Goal: Use online tool/utility: Utilize a website feature to perform a specific function

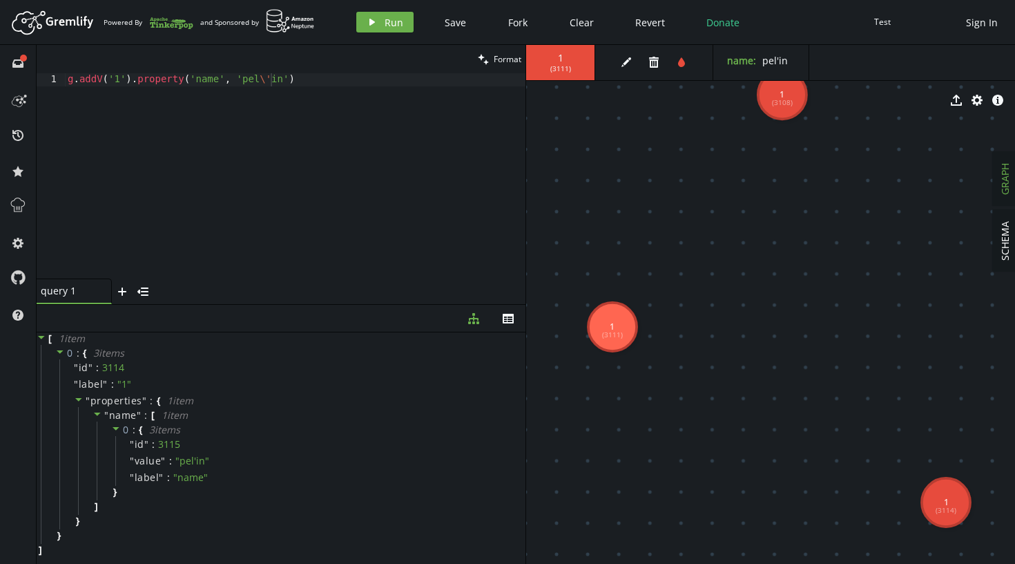
scroll to position [0, 203]
click at [209, 128] on div "g . addV ( '1' ) . property ( 'name' , 'pel \' in' )" at bounding box center [295, 188] width 461 height 231
paste textarea
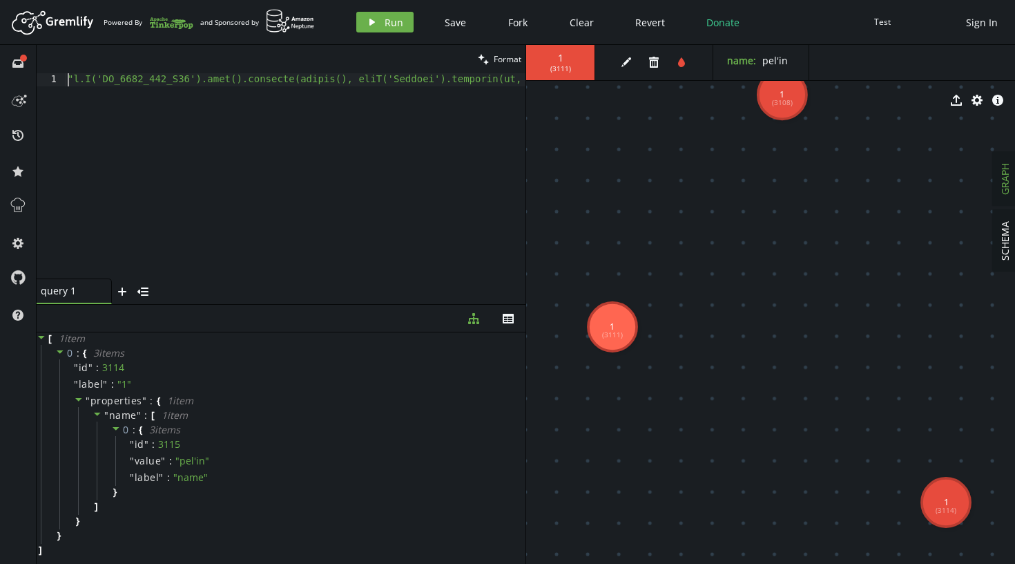
scroll to position [0, 0]
type textarea "g.V('UC_2021_001_O03').fold().coalesce(unfold(), addV('Project').property(id, '…"
click at [503, 56] on span "Format" at bounding box center [508, 59] width 28 height 12
click at [486, 55] on icon "clean" at bounding box center [483, 59] width 11 height 11
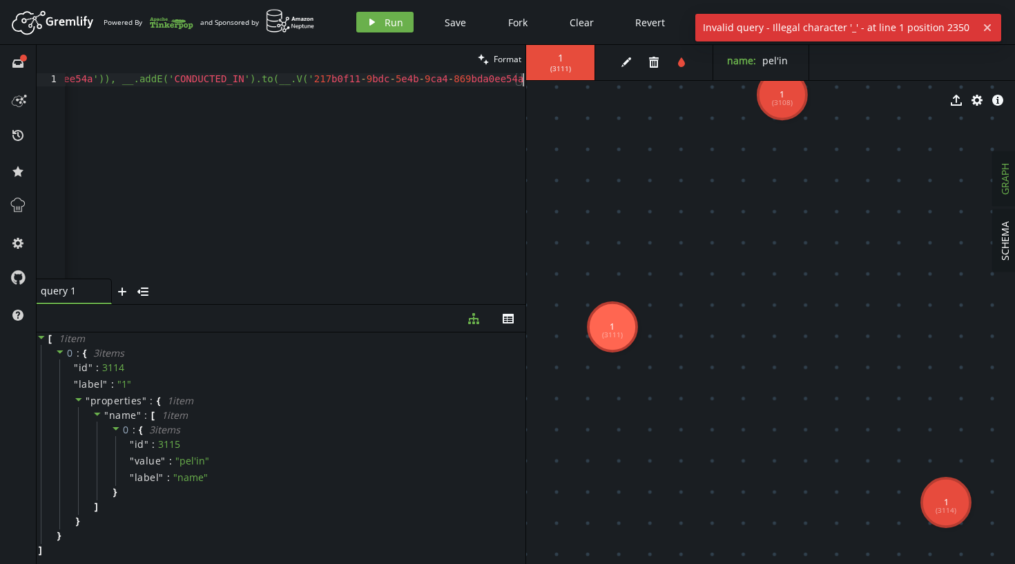
scroll to position [0, 14252]
type textarea "_"
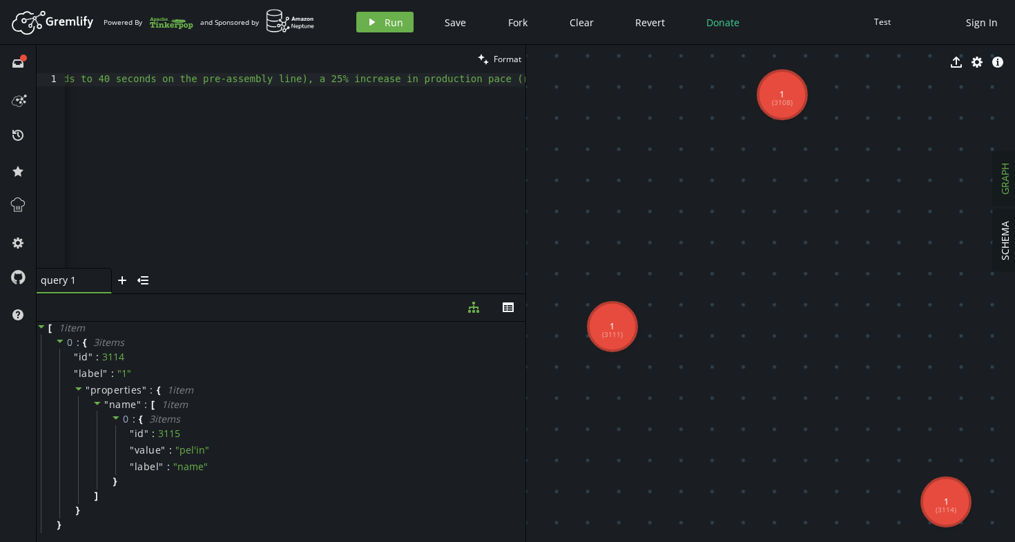
scroll to position [0, 5529]
click at [505, 56] on span "Format" at bounding box center [508, 59] width 28 height 12
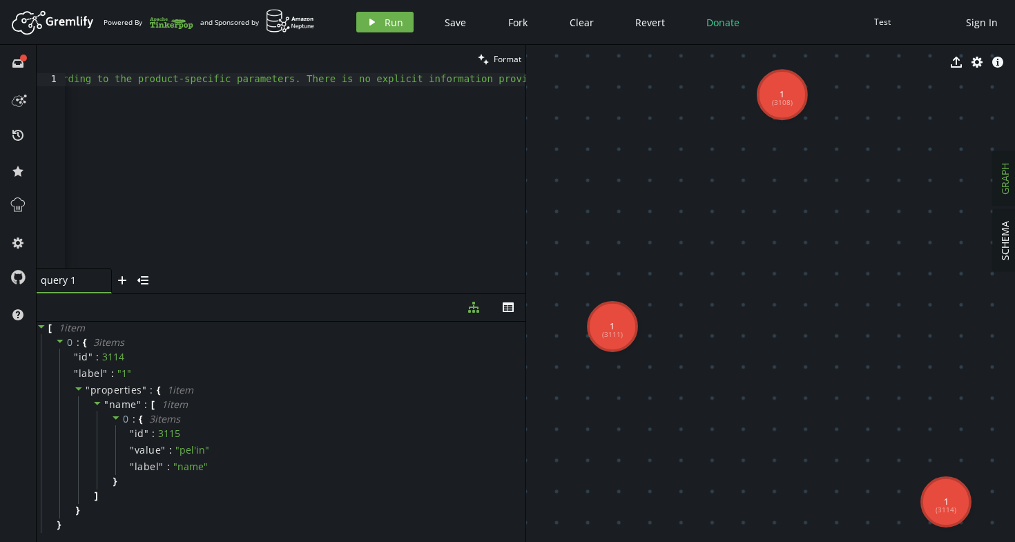
scroll to position [0, 8674]
click at [501, 57] on span "Format" at bounding box center [508, 59] width 28 height 12
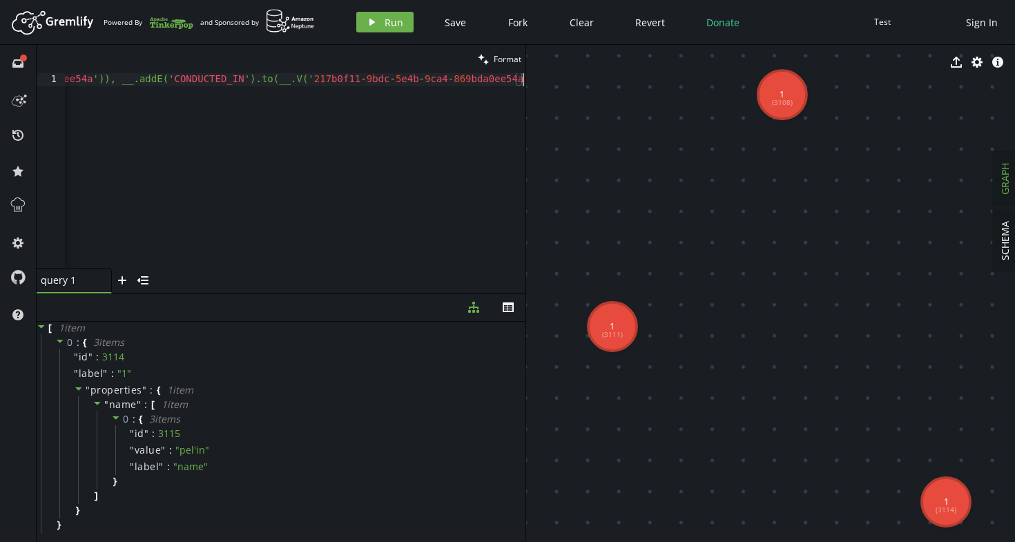
click at [494, 57] on span "Format" at bounding box center [508, 59] width 28 height 12
click at [492, 55] on button "clean Format" at bounding box center [500, 59] width 52 height 28
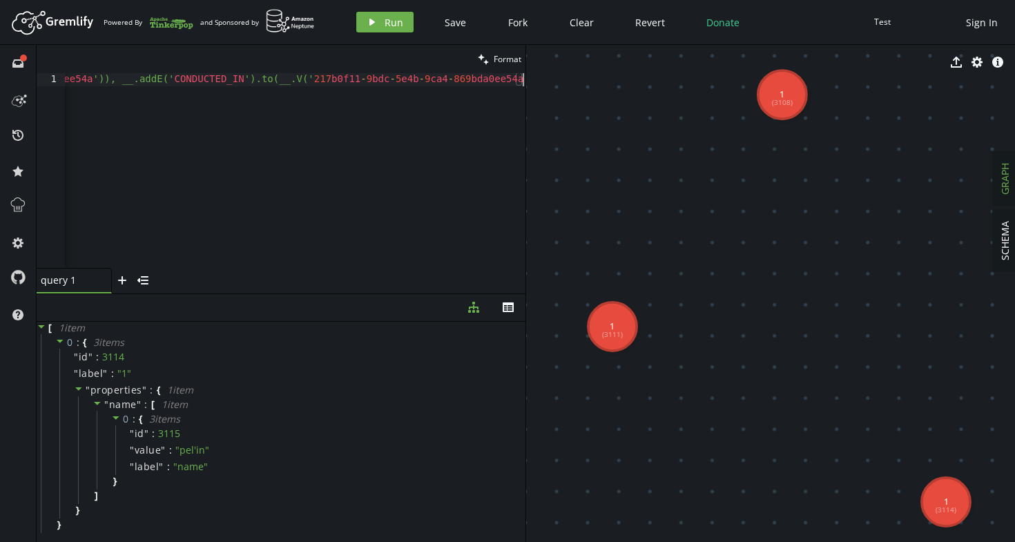
drag, startPoint x: 446, startPoint y: 83, endPoint x: 357, endPoint y: 79, distance: 88.5
type textarea "123"
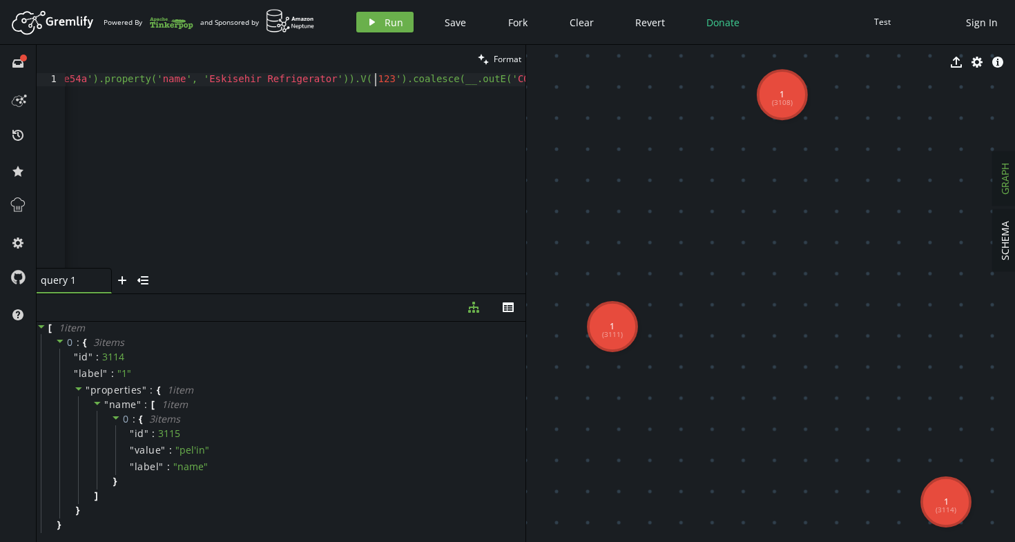
drag, startPoint x: 251, startPoint y: 82, endPoint x: 165, endPoint y: 84, distance: 86.4
drag, startPoint x: 184, startPoint y: 82, endPoint x: 99, endPoint y: 84, distance: 85.0
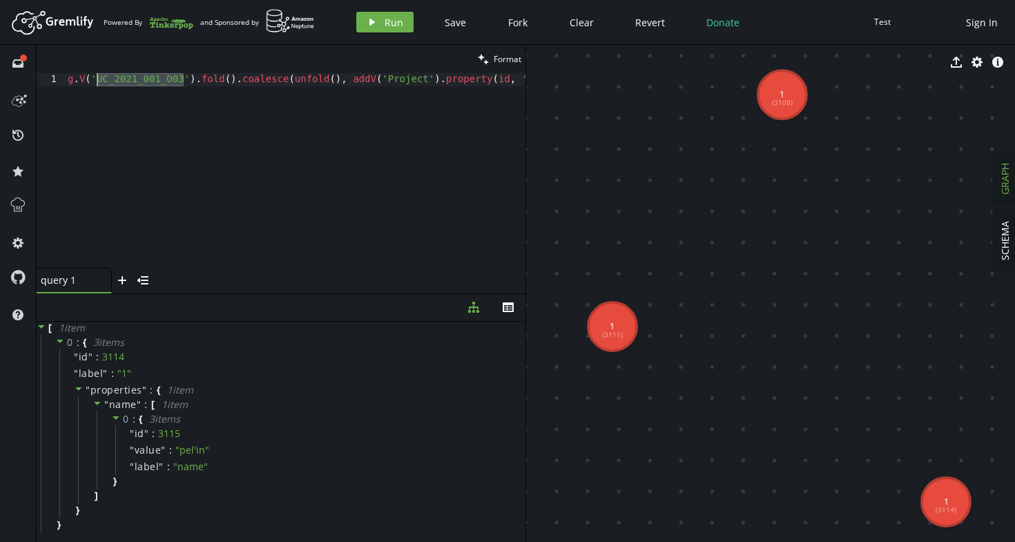
type textarea "g.V('123').fold().coalesce(unfold(), addV('Project').property(id, '123').proper…"
drag, startPoint x: 276, startPoint y: 83, endPoint x: 299, endPoint y: 82, distance: 22.8
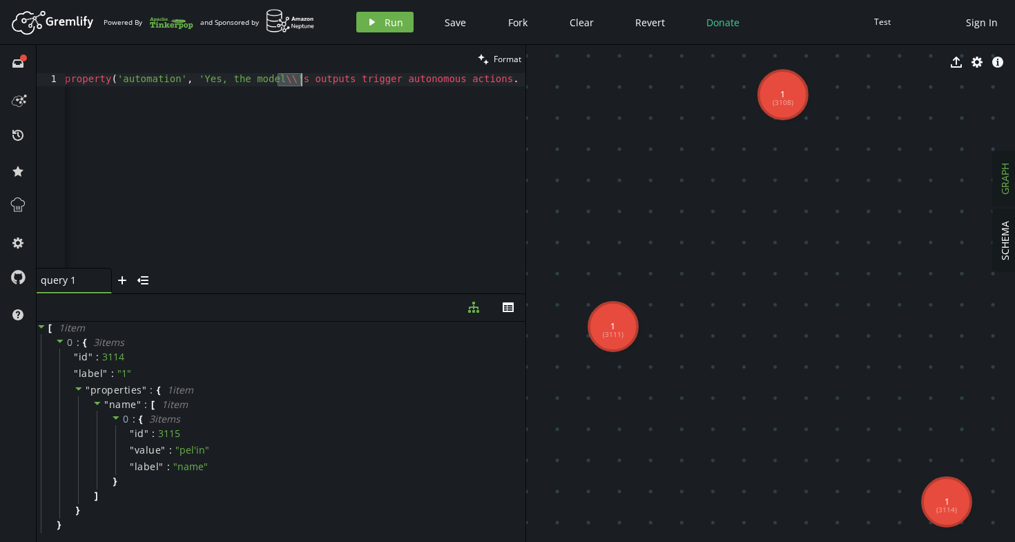
click at [506, 55] on span "Format" at bounding box center [508, 59] width 28 height 12
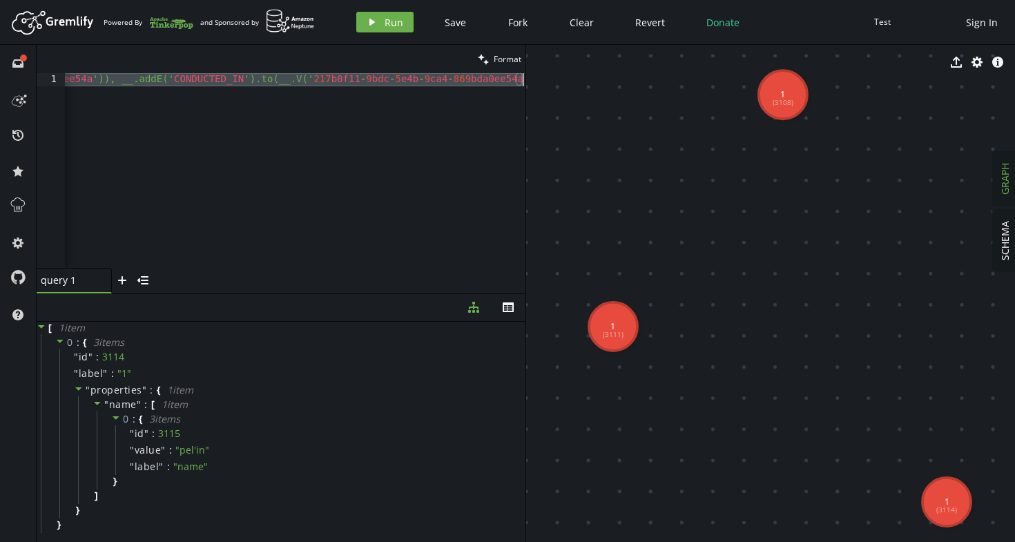
paste textarea "g.V('123').fold().coalesce(unfold(), addV('Project').property(id, '123').proper…"
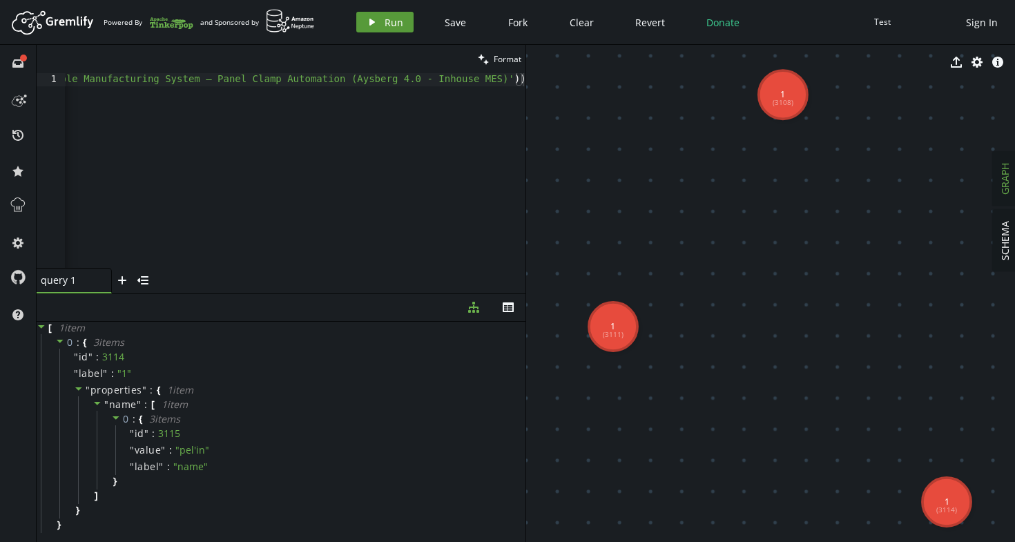
click at [405, 17] on button "play Run" at bounding box center [384, 22] width 57 height 21
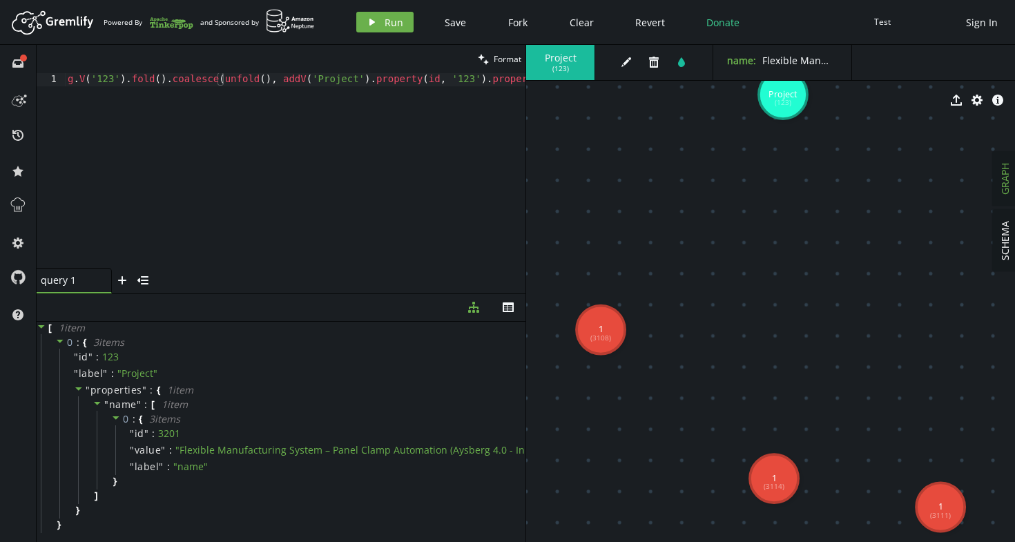
click at [113, 81] on div "g . V ( '123' ) . fold ( ) . coalesce ( unfold ( ) , addV ( 'Project' ) . prope…" at bounding box center [578, 181] width 1027 height 216
click at [396, 25] on span "Run" at bounding box center [394, 22] width 19 height 13
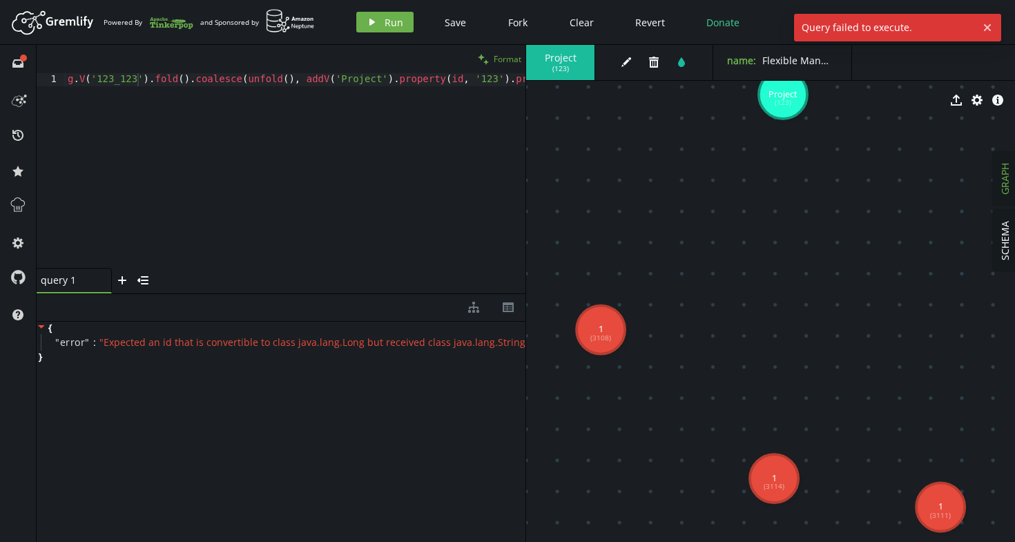
click at [511, 55] on span "Format" at bounding box center [508, 59] width 28 height 12
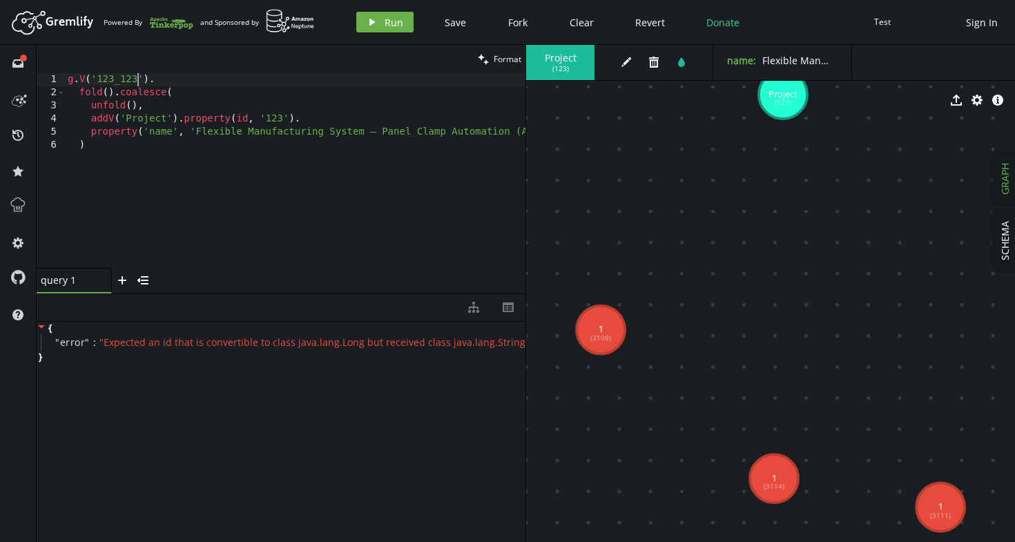
click at [220, 197] on div "g . V ( '123_123' ) . fold ( ) . coalesce ( unfold ( ) , addV ( 'Project' ) . p…" at bounding box center [375, 181] width 621 height 216
click at [371, 137] on div "g . V ( '123_123' ) . fold ( ) . coalesce ( unfold ( ) , addV ( 'Project' ) . p…" at bounding box center [375, 181] width 621 height 216
click at [502, 59] on span "Format" at bounding box center [508, 59] width 28 height 12
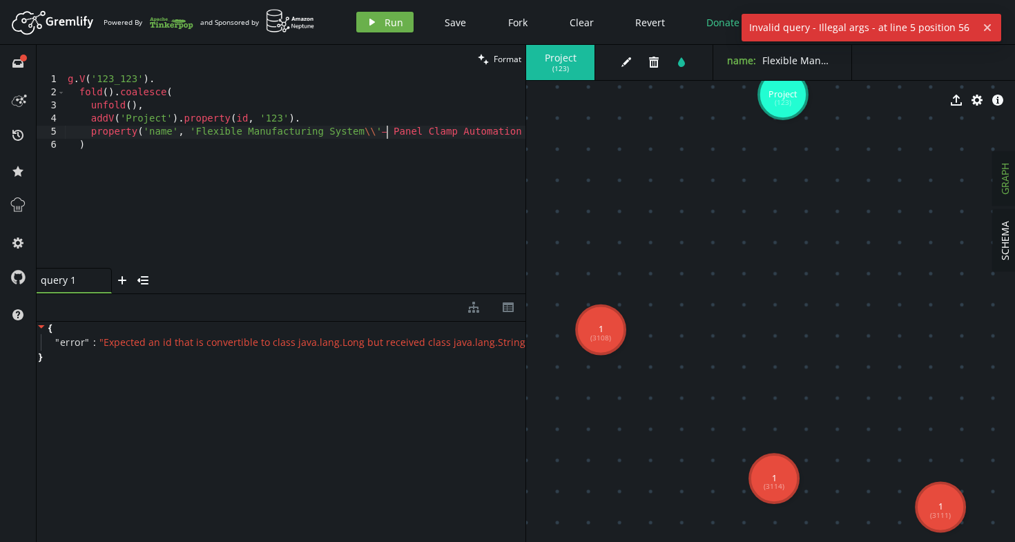
click at [388, 133] on div "g . V ( '123_123' ) . fold ( ) . coalesce ( unfold ( ) , addV ( 'Project' ) . p…" at bounding box center [384, 181] width 638 height 216
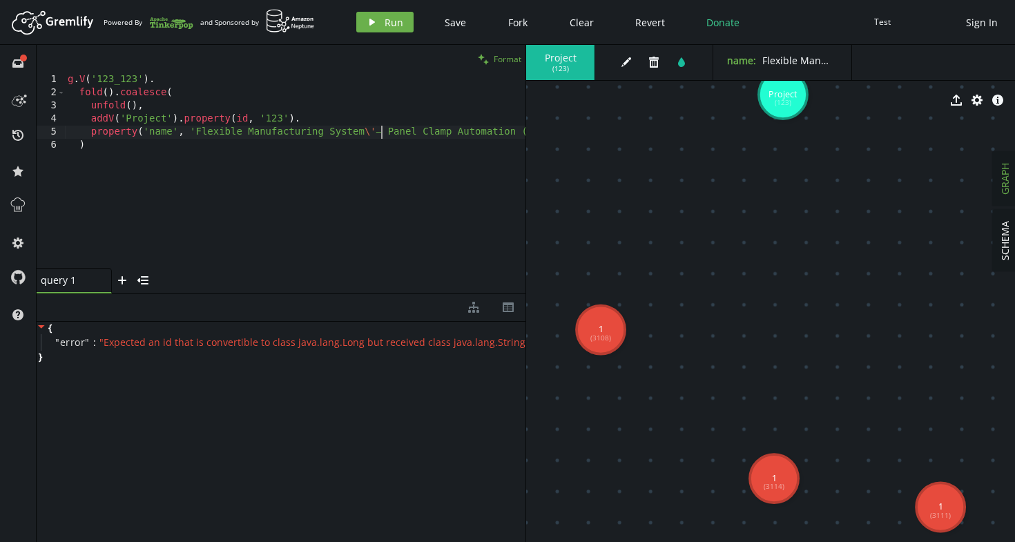
click at [507, 60] on span "Format" at bounding box center [508, 59] width 28 height 12
click at [396, 26] on span "Run" at bounding box center [394, 22] width 19 height 13
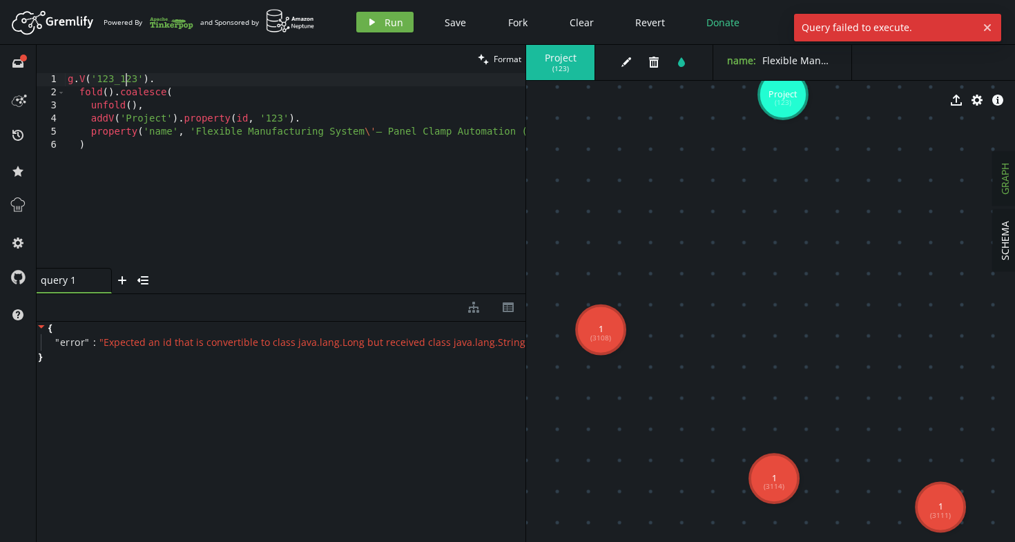
click at [124, 82] on div "g . V ( '123_123' ) . fold ( ) . coalesce ( unfold ( ) , addV ( 'Project' ) . p…" at bounding box center [381, 181] width 632 height 216
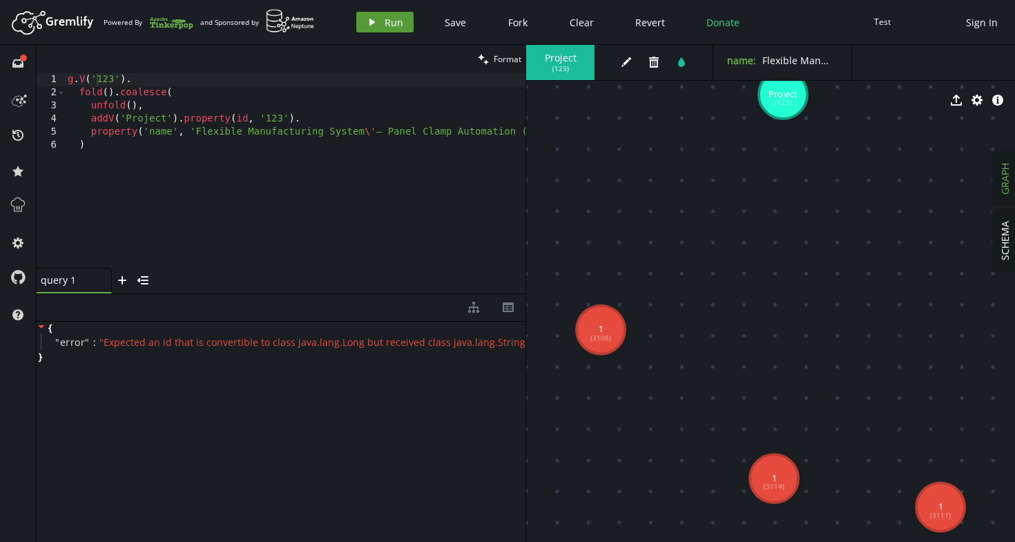
click at [379, 12] on button "play Run" at bounding box center [384, 22] width 57 height 21
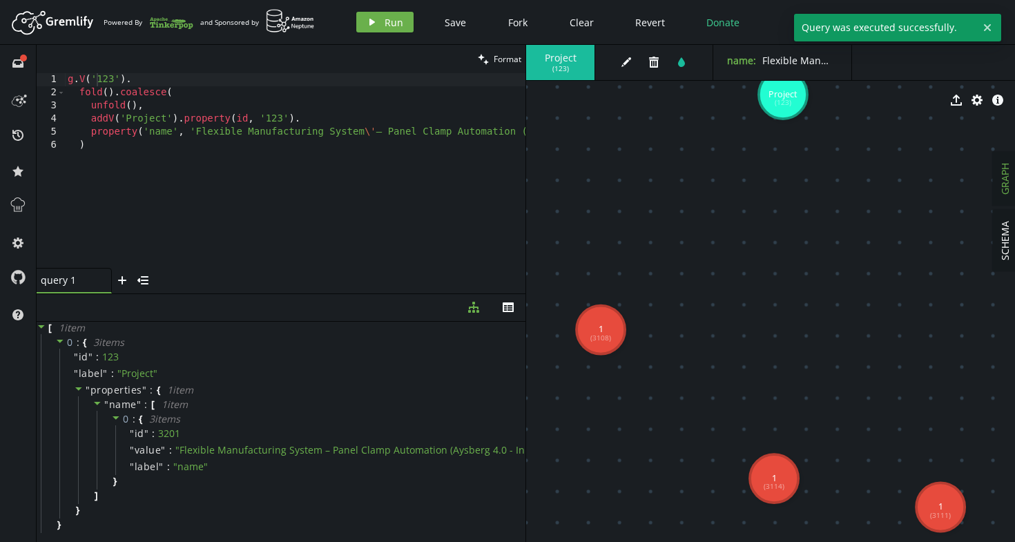
click at [774, 113] on div "export cog info-sign" at bounding box center [770, 100] width 489 height 35
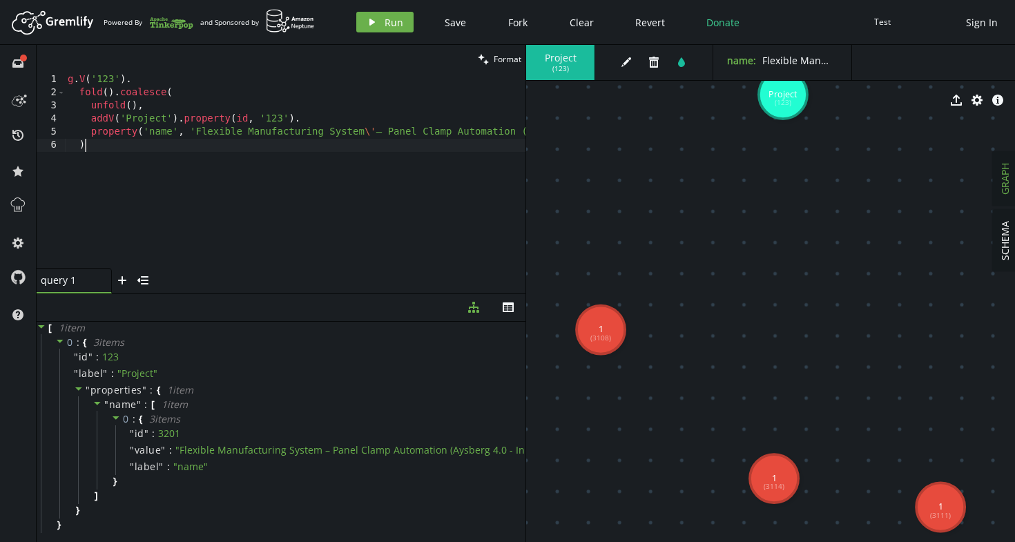
click at [320, 148] on div "g . V ( '123' ) . fold ( ) . coalesce ( unfold ( ) , addV ( 'Project' ) . prope…" at bounding box center [381, 181] width 632 height 216
type textarea "property('name', 'Flexible Manufacturing System \'– Panel Clamp Automation (Ays…"
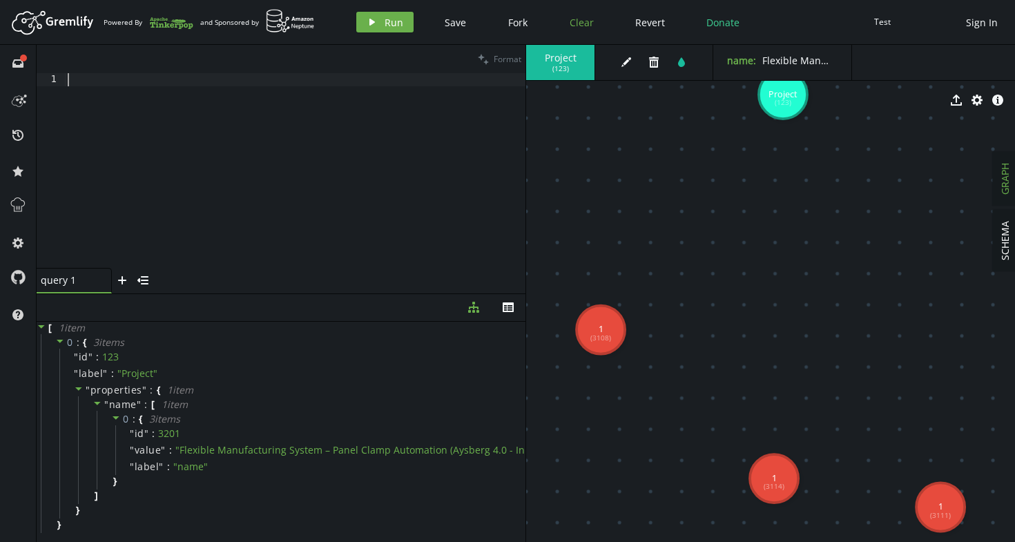
click at [591, 19] on span "Clear" at bounding box center [582, 22] width 24 height 13
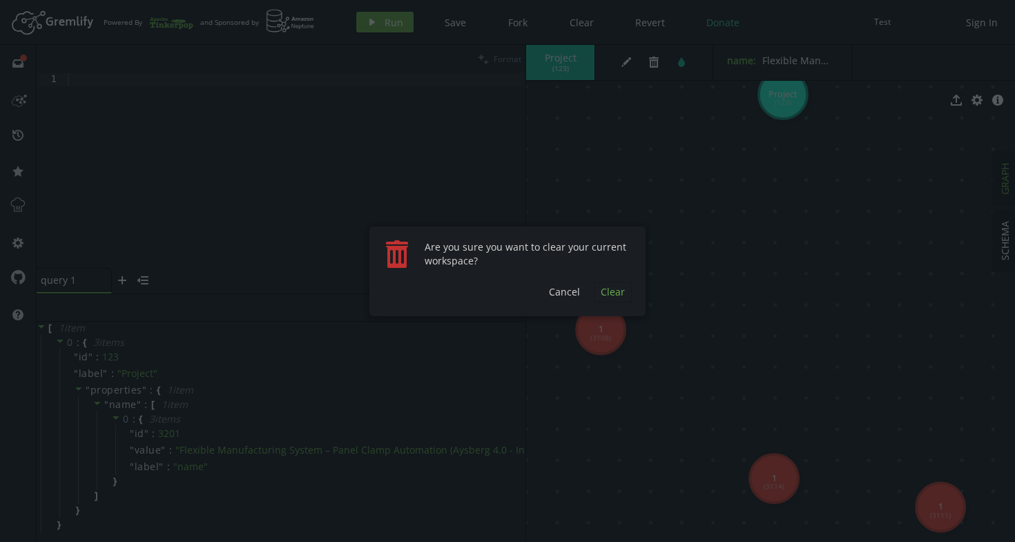
click at [606, 295] on span "Clear" at bounding box center [613, 291] width 24 height 13
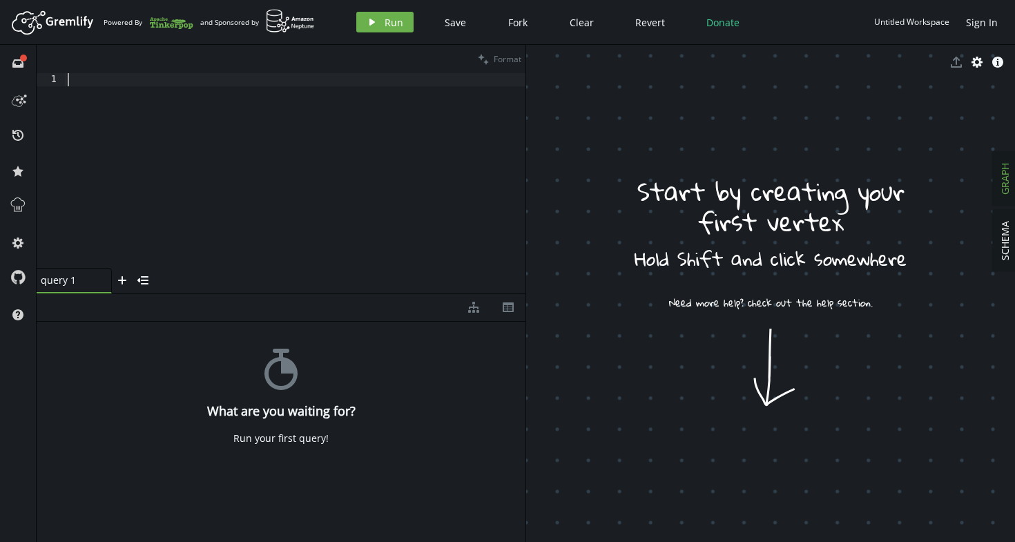
click at [345, 122] on div at bounding box center [295, 183] width 461 height 221
paste textarea ")"
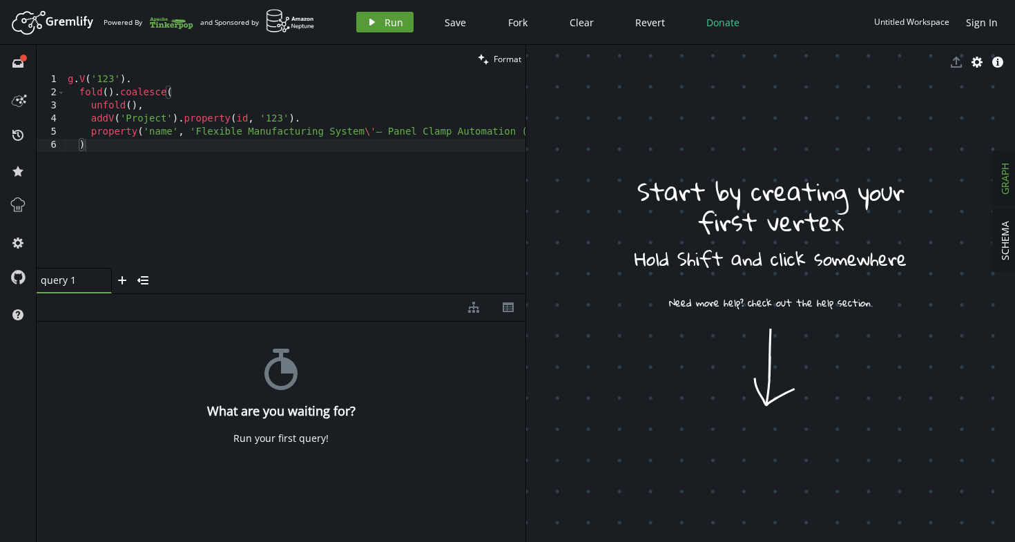
click at [387, 29] on button "play Run" at bounding box center [384, 22] width 57 height 21
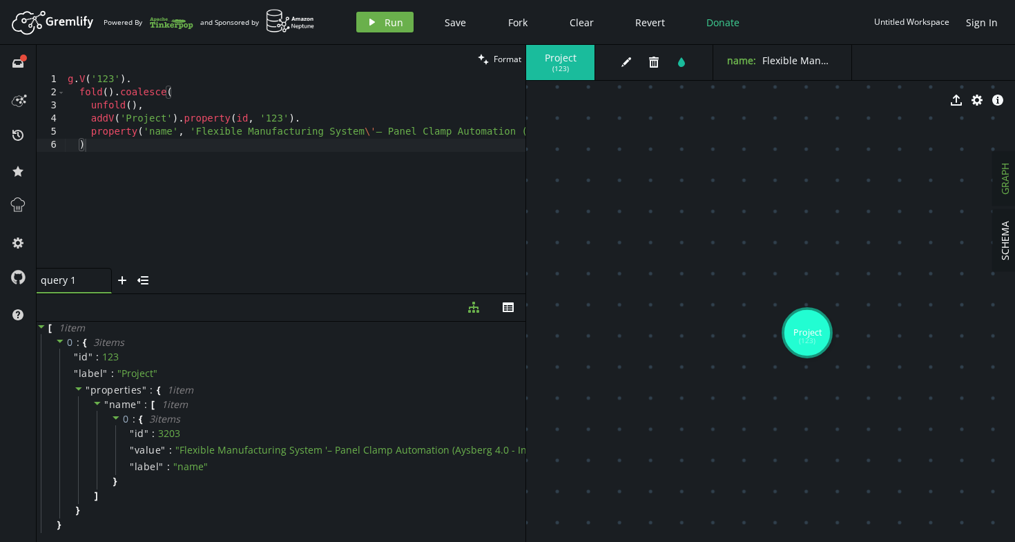
click at [397, 186] on div "g . V ( '123' ) . fold ( ) . coalesce ( unfold ( ) , addV ( 'Project' ) . prope…" at bounding box center [381, 181] width 632 height 216
type textarea "property('name', 'Flexible Manufacturing System \'– Panel Clamp Automation (Ays…"
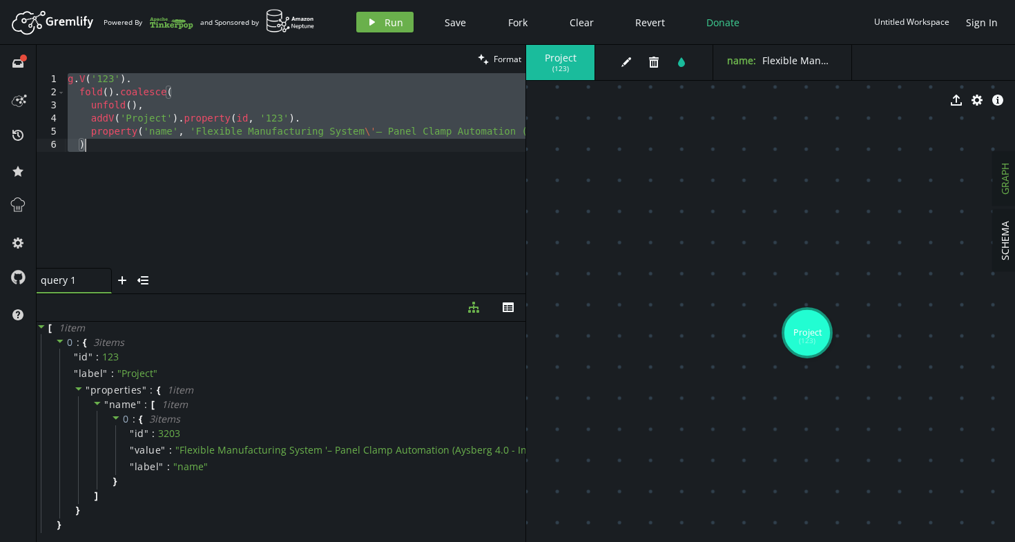
paste textarea
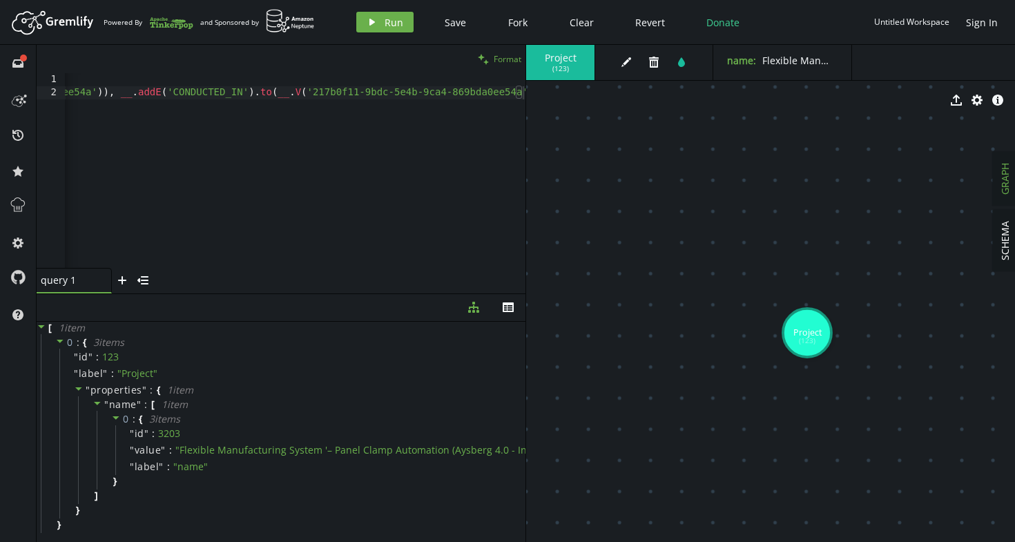
click at [498, 51] on button "clean Format" at bounding box center [500, 59] width 52 height 28
click at [501, 54] on span "Format" at bounding box center [508, 59] width 28 height 12
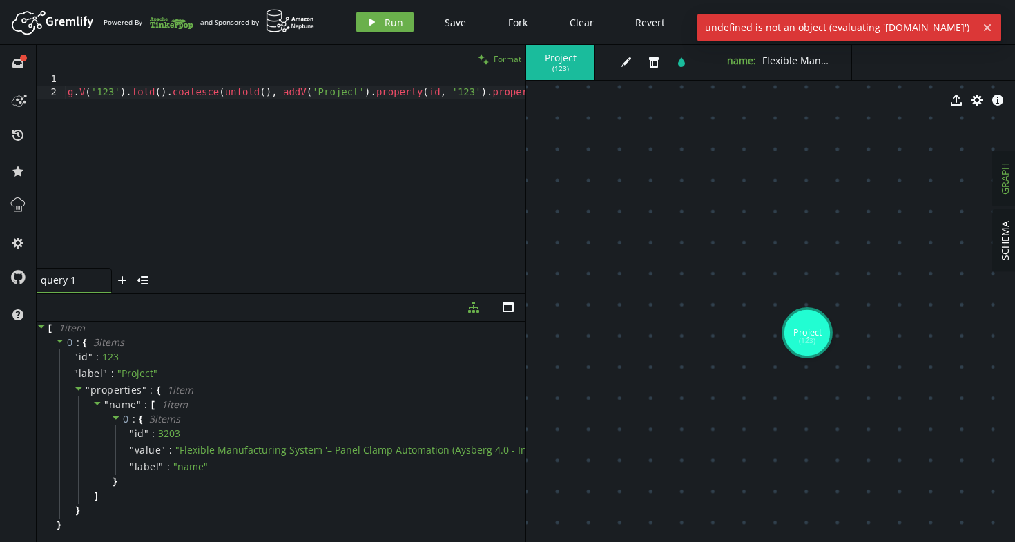
click at [507, 66] on button "clean Format" at bounding box center [500, 59] width 52 height 28
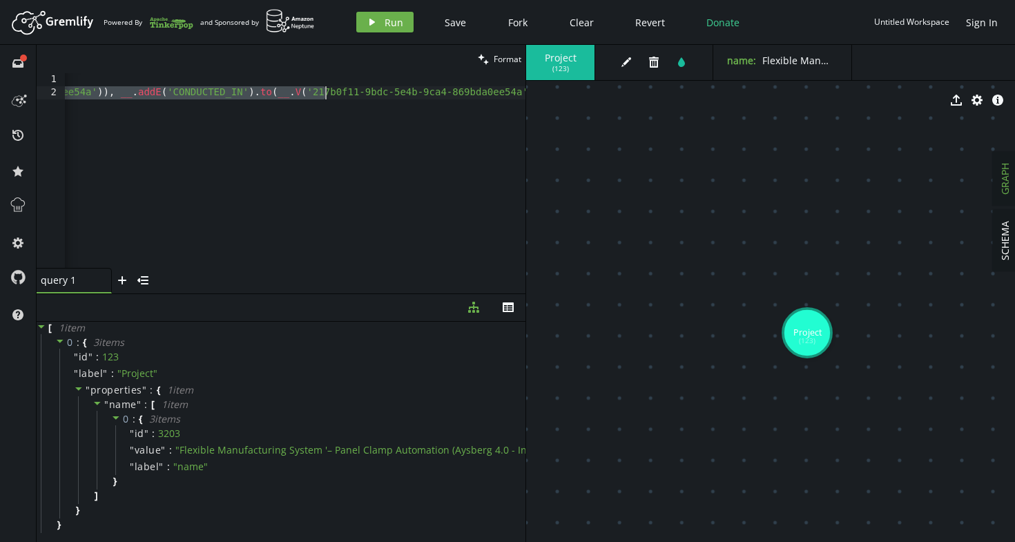
drag, startPoint x: 338, startPoint y: 97, endPoint x: 304, endPoint y: 93, distance: 34.8
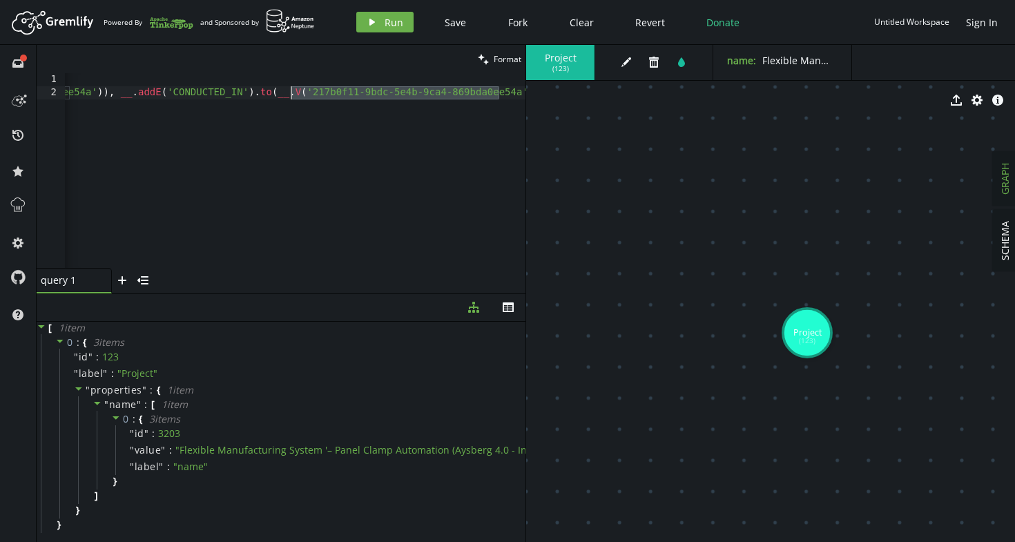
drag, startPoint x: 501, startPoint y: 97, endPoint x: 289, endPoint y: 97, distance: 211.4
type textarea "321"
drag, startPoint x: 432, startPoint y: 96, endPoint x: 222, endPoint y: 95, distance: 210.0
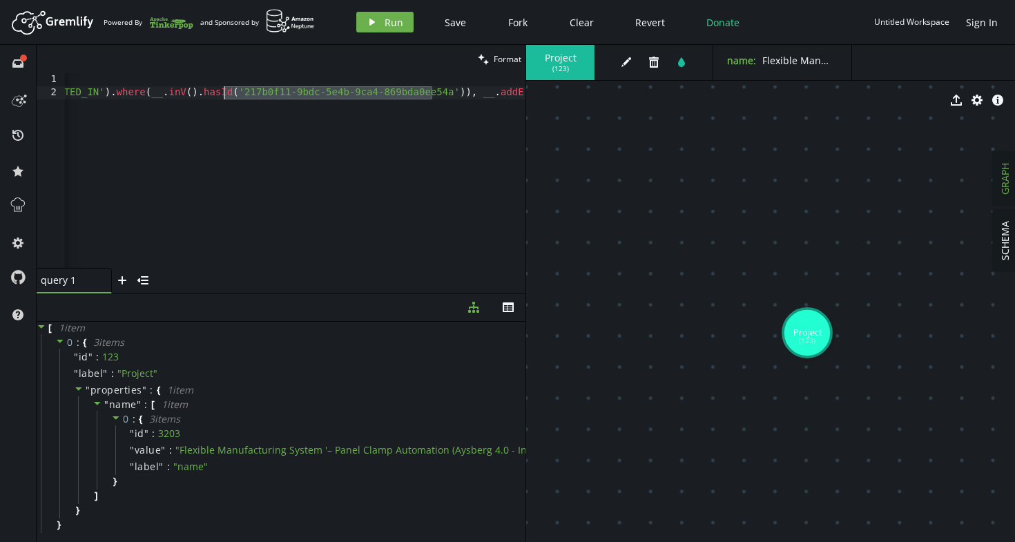
type textarea "321"
drag, startPoint x: 321, startPoint y: 95, endPoint x: 369, endPoint y: 92, distance: 47.8
type textarea "321"
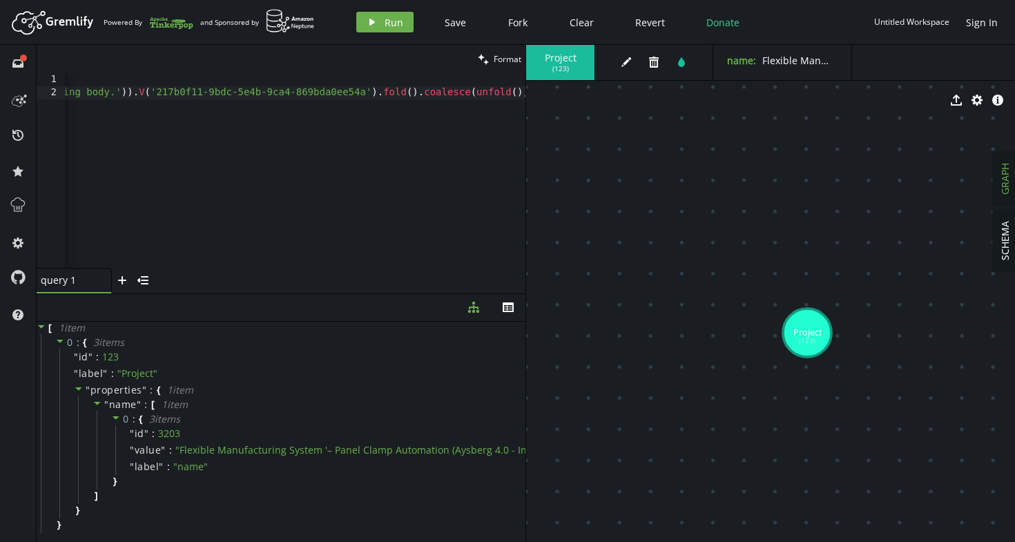
type textarea "321"
click at [494, 59] on span "Format" at bounding box center [508, 59] width 28 height 12
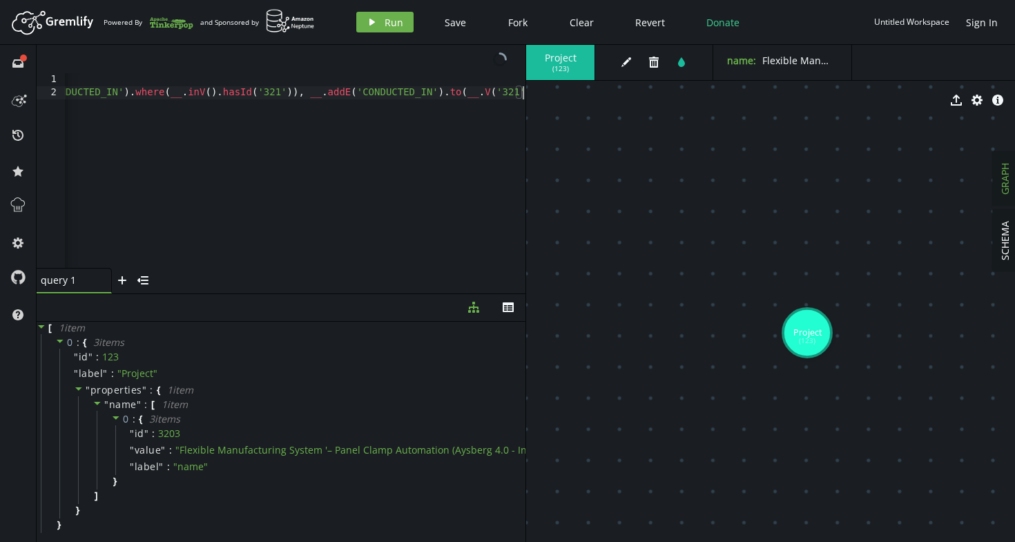
type textarea "g.V('123').fold().coalesce(unfold(), addV('Project').property(id, '123').proper…"
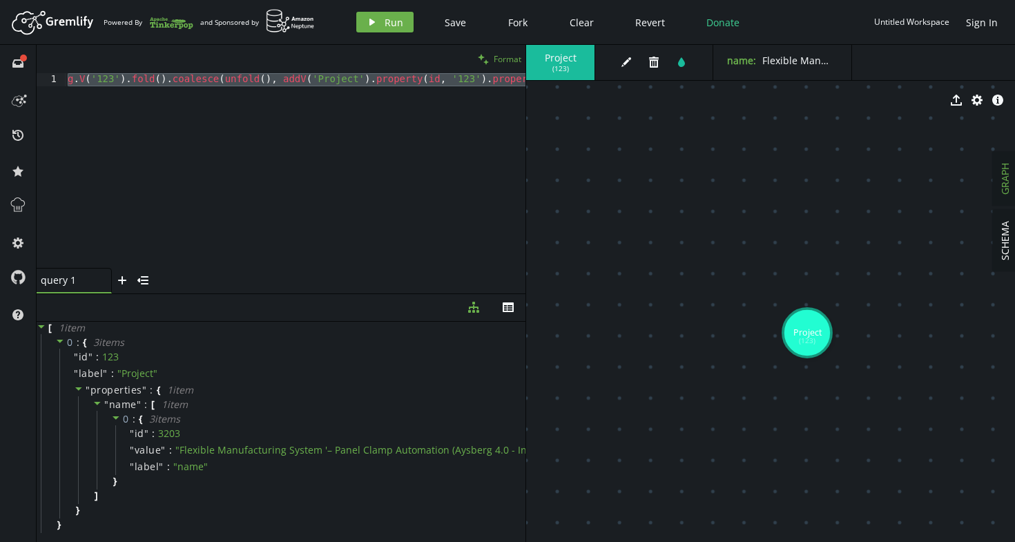
click at [482, 54] on icon "clean" at bounding box center [483, 59] width 11 height 11
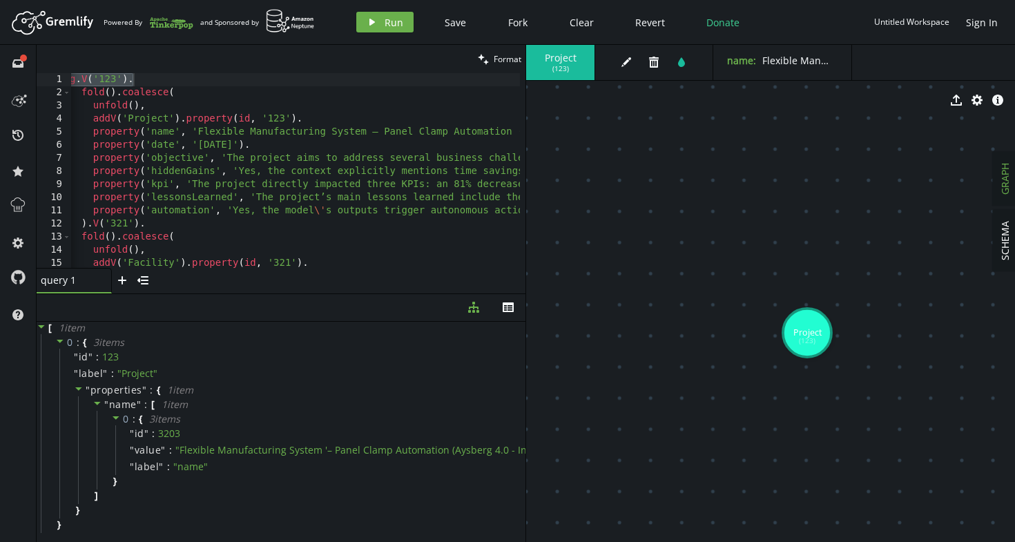
type textarea "__.addE('CONDUCTED_IN').to(__.V('321')) )"
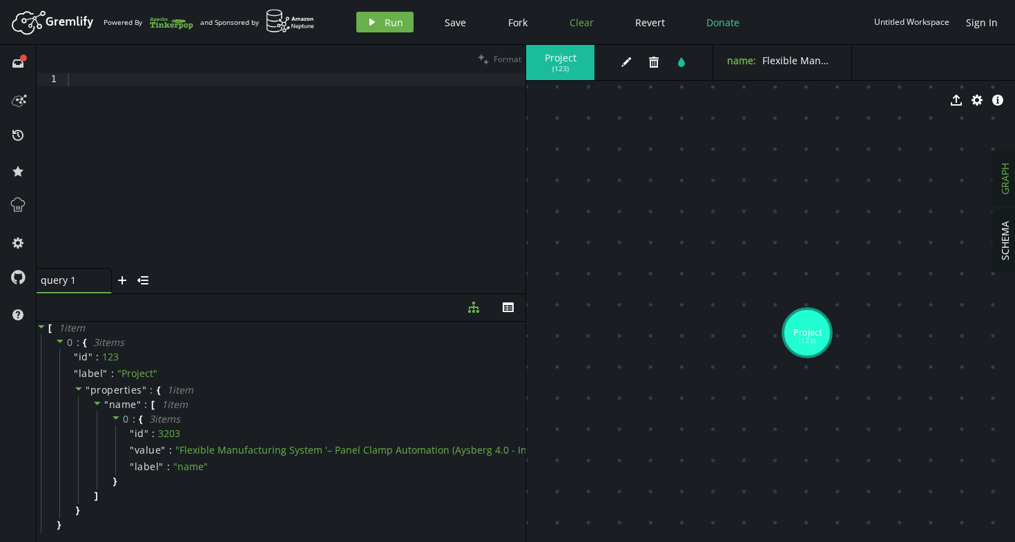
click at [580, 29] on button "Clear" at bounding box center [581, 22] width 45 height 21
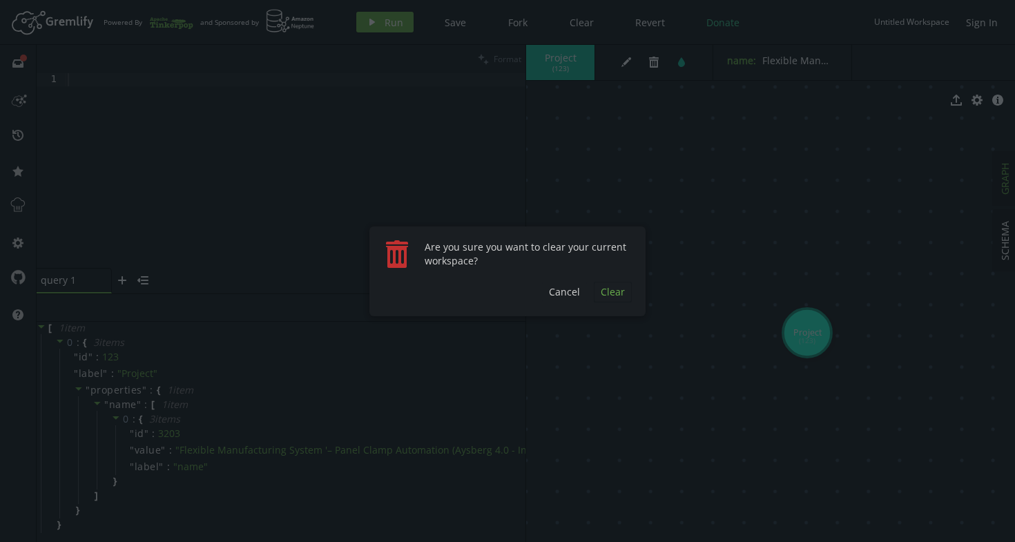
click at [618, 298] on span "Clear" at bounding box center [613, 291] width 24 height 13
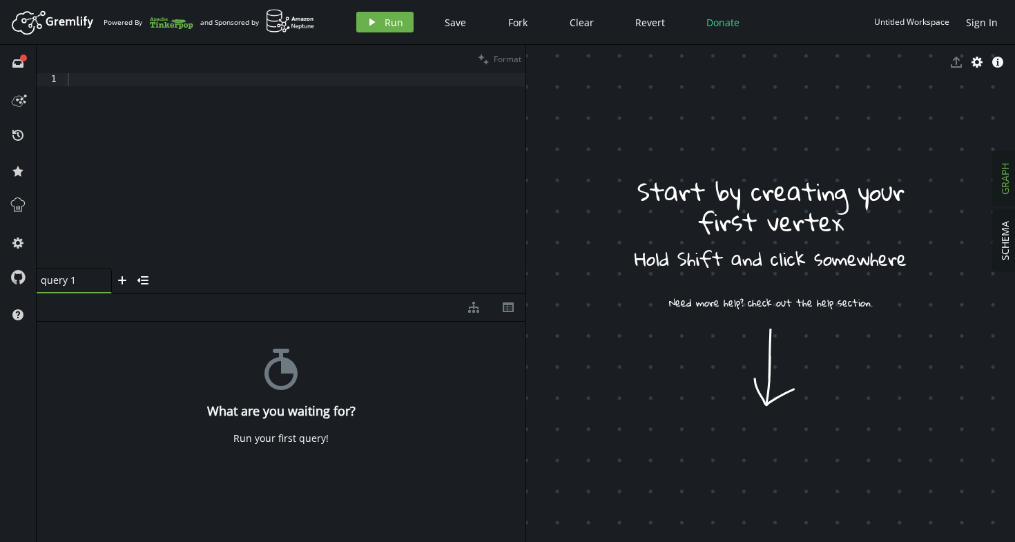
click at [280, 126] on div at bounding box center [295, 188] width 461 height 231
paste textarea ")"
type textarea ")"
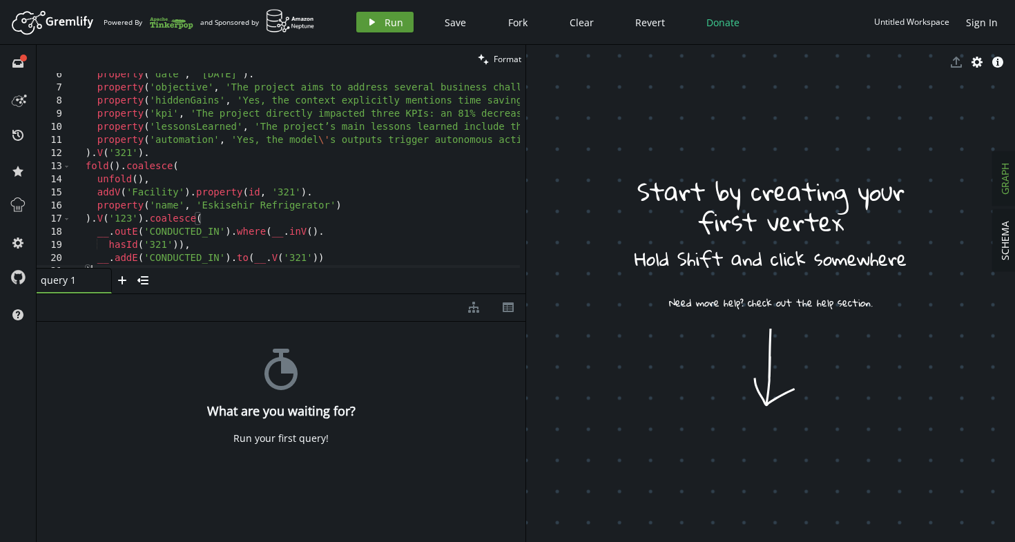
click at [397, 20] on span "Run" at bounding box center [394, 22] width 19 height 13
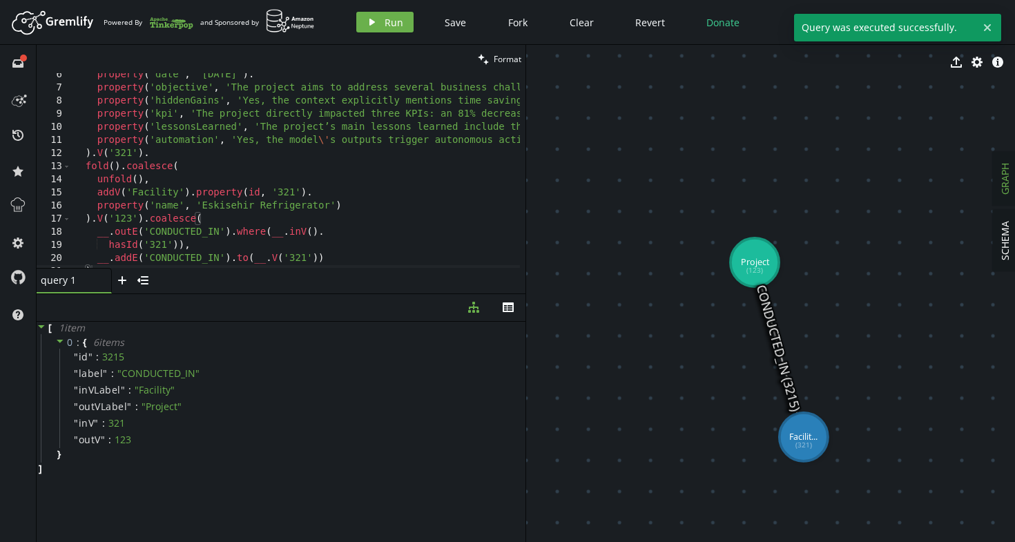
drag, startPoint x: 784, startPoint y: 347, endPoint x: 750, endPoint y: 246, distance: 107.0
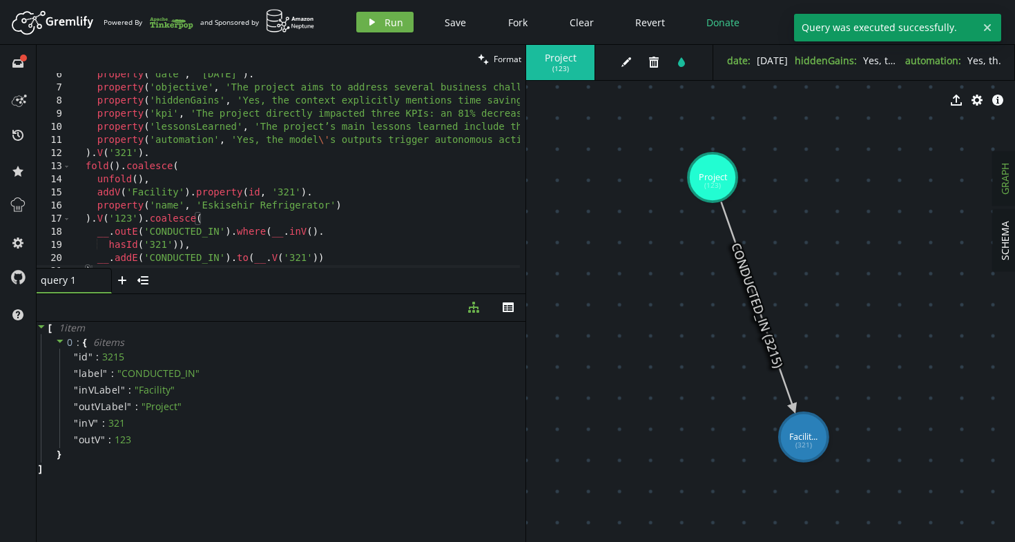
drag, startPoint x: 750, startPoint y: 246, endPoint x: 713, endPoint y: 178, distance: 77.9
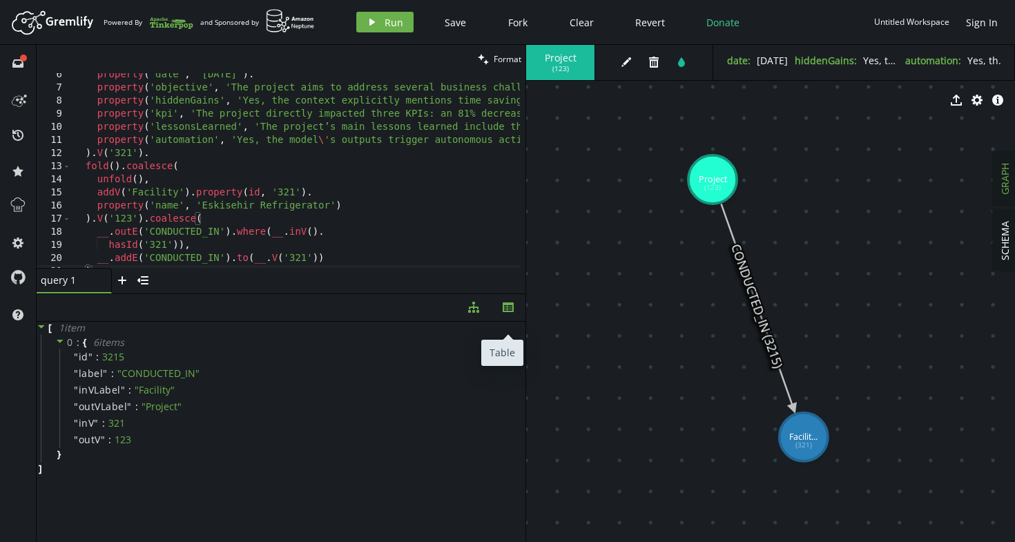
click at [510, 313] on icon "th" at bounding box center [508, 307] width 11 height 11
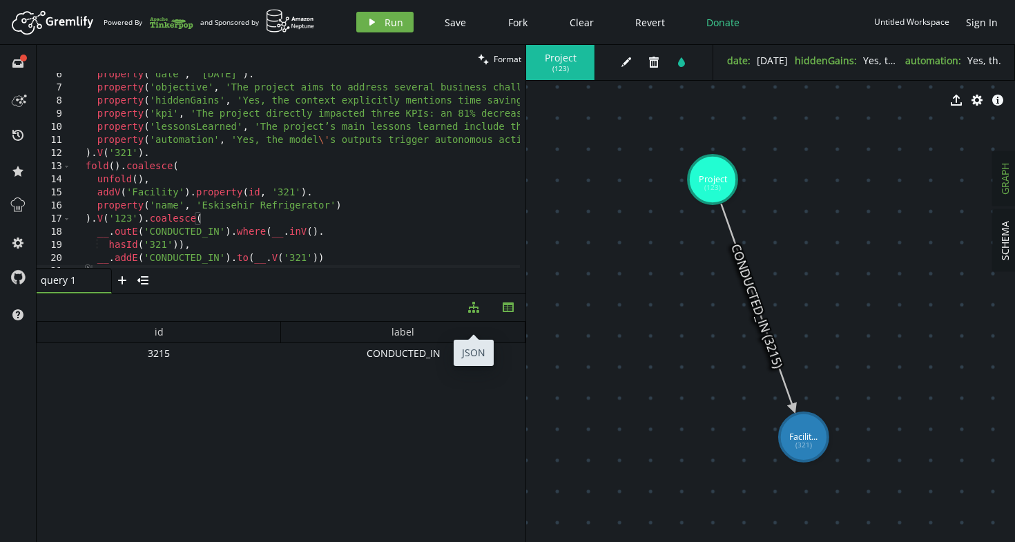
click at [475, 313] on icon "button" at bounding box center [473, 307] width 11 height 11
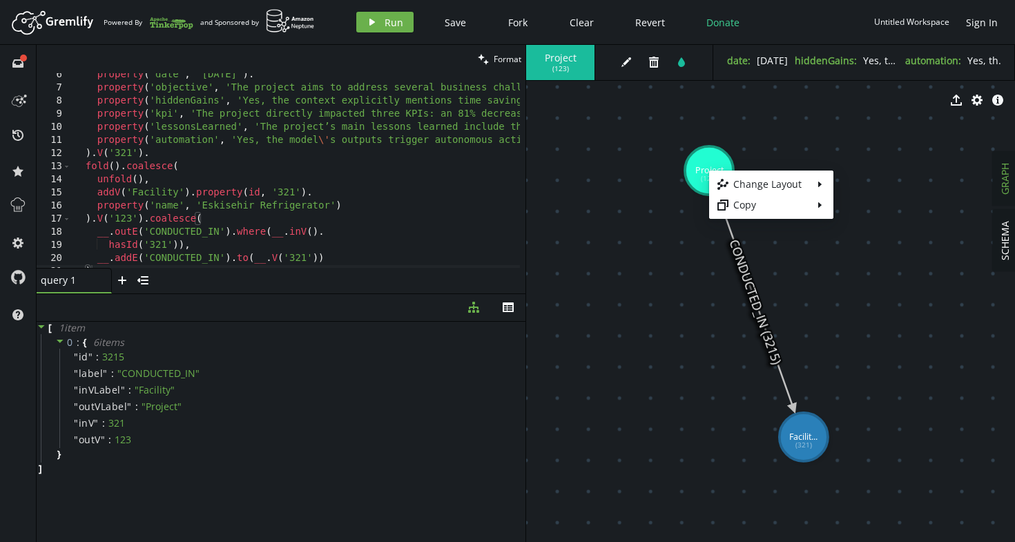
click at [672, 311] on body "Artboard Created with Sketch. Powered By and Sponsored by play Run Save Fork Cl…" at bounding box center [507, 271] width 1015 height 542
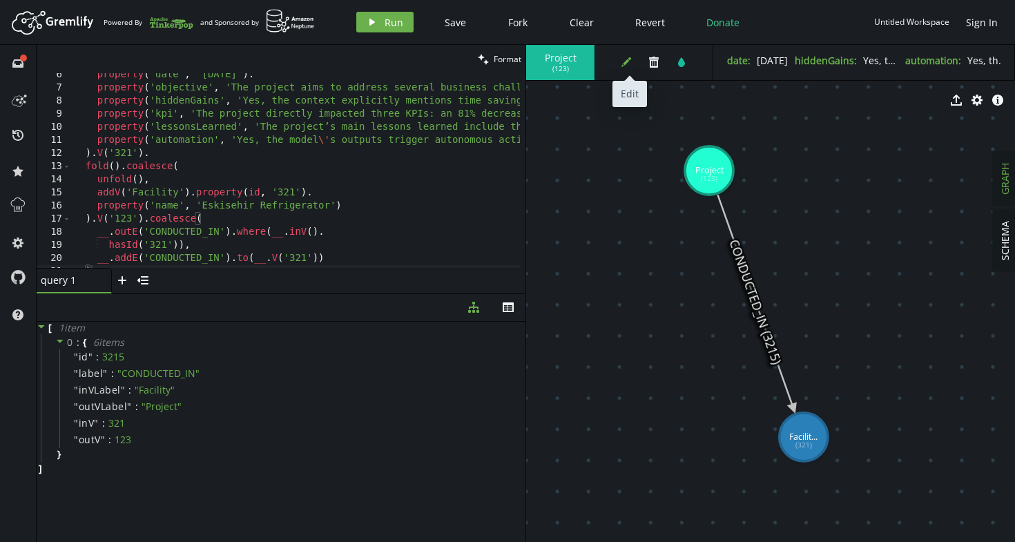
click at [622, 60] on icon "edit" at bounding box center [626, 62] width 11 height 11
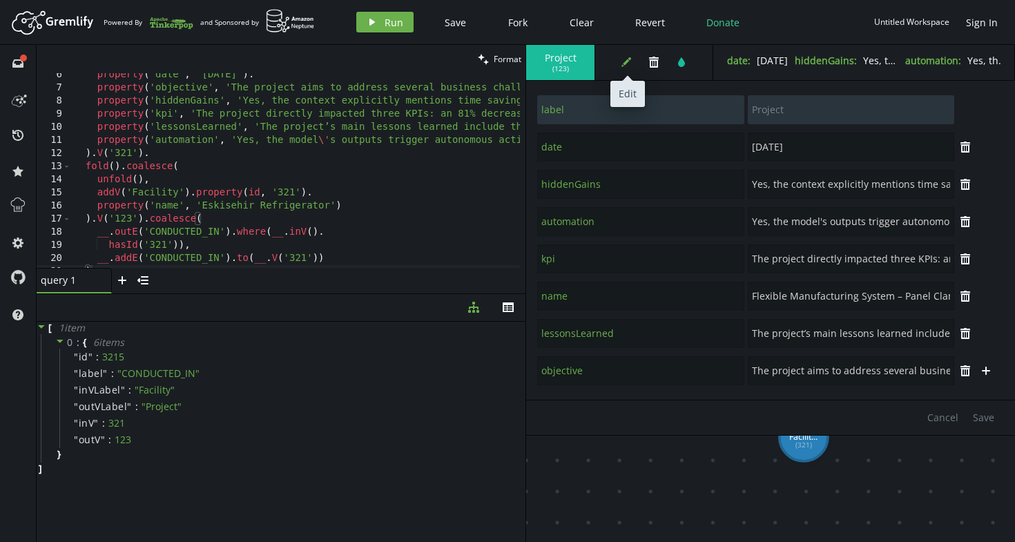
click at [629, 61] on icon "edit" at bounding box center [626, 62] width 11 height 11
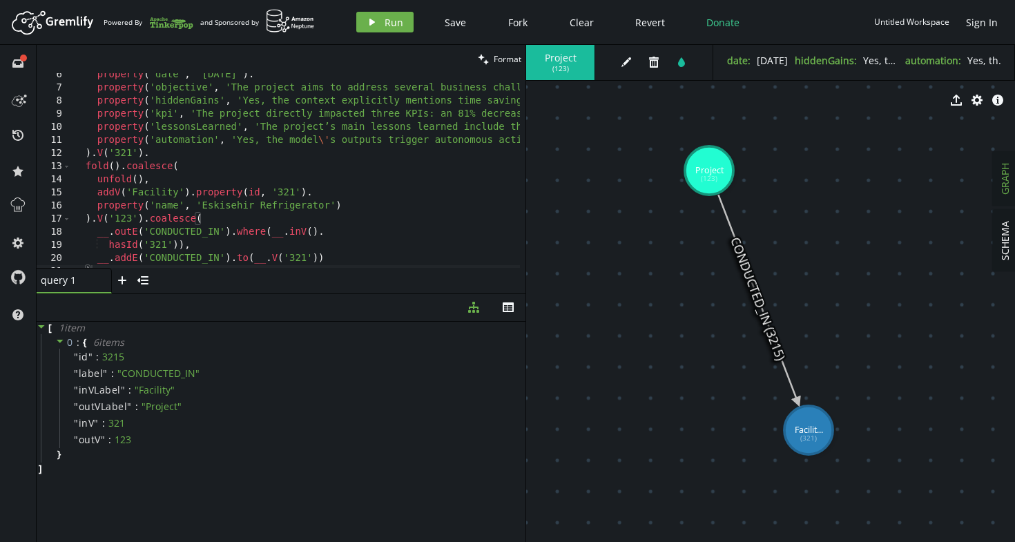
click at [758, 287] on icon at bounding box center [757, 298] width 79 height 207
click at [613, 56] on body "Artboard Created with Sketch. Powered By and Sponsored by play Run Save Fork Cl…" at bounding box center [507, 271] width 1015 height 542
click at [625, 63] on icon "button" at bounding box center [627, 62] width 10 height 10
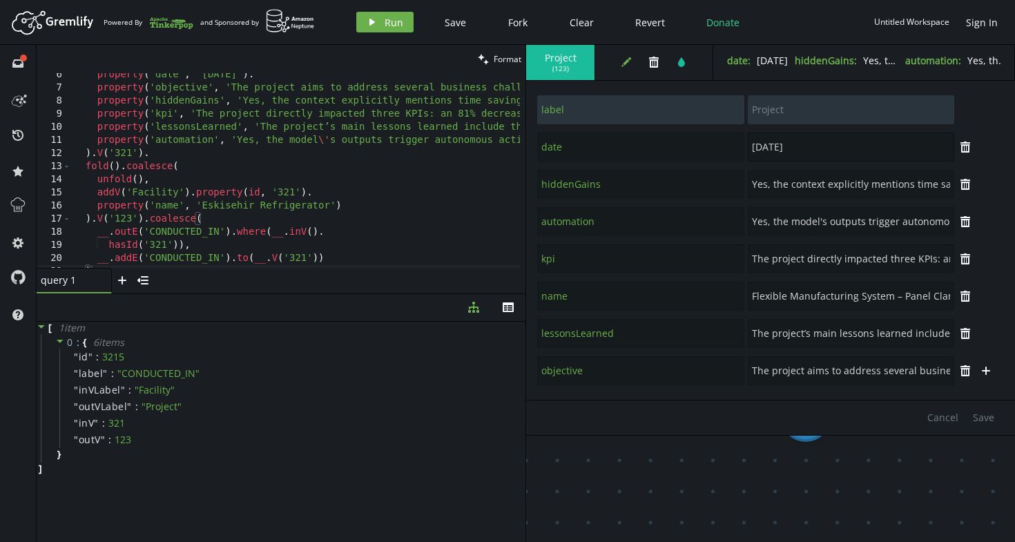
click at [796, 134] on input "[DATE]" at bounding box center [851, 147] width 207 height 29
click at [800, 199] on div "hiddenGains Yes, the context explicitly mentions time savings: an 81% decrease …" at bounding box center [771, 184] width 468 height 37
drag, startPoint x: 862, startPoint y: 184, endPoint x: 885, endPoint y: 194, distance: 24.8
click at [913, 194] on input "Yes, the context explicitly mentions time savings: an 81% decrease in pre-assem…" at bounding box center [851, 184] width 207 height 29
drag, startPoint x: 824, startPoint y: 217, endPoint x: 1014, endPoint y: 213, distance: 190.0
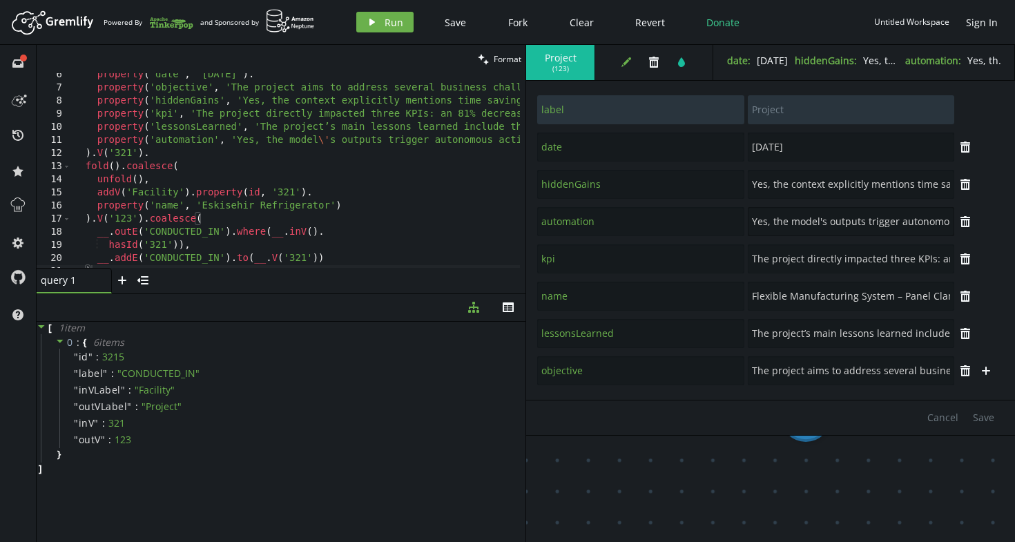
click at [1015, 213] on div "SCHEMA GRAPH Project ( 123 ) edit trash tint date : [DATE] hiddenGains : Yes, t…" at bounding box center [770, 293] width 489 height 497
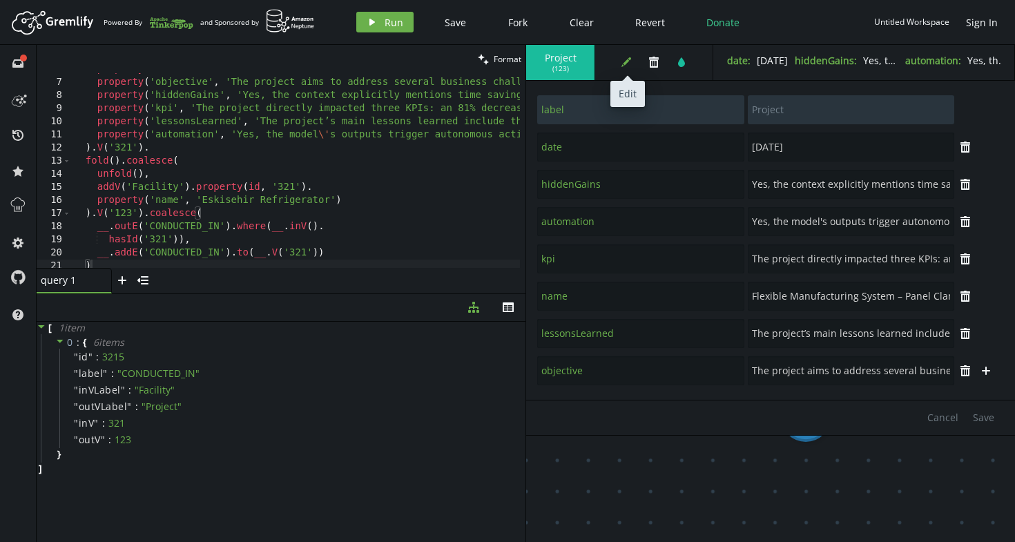
click at [625, 62] on icon "button" at bounding box center [627, 62] width 10 height 10
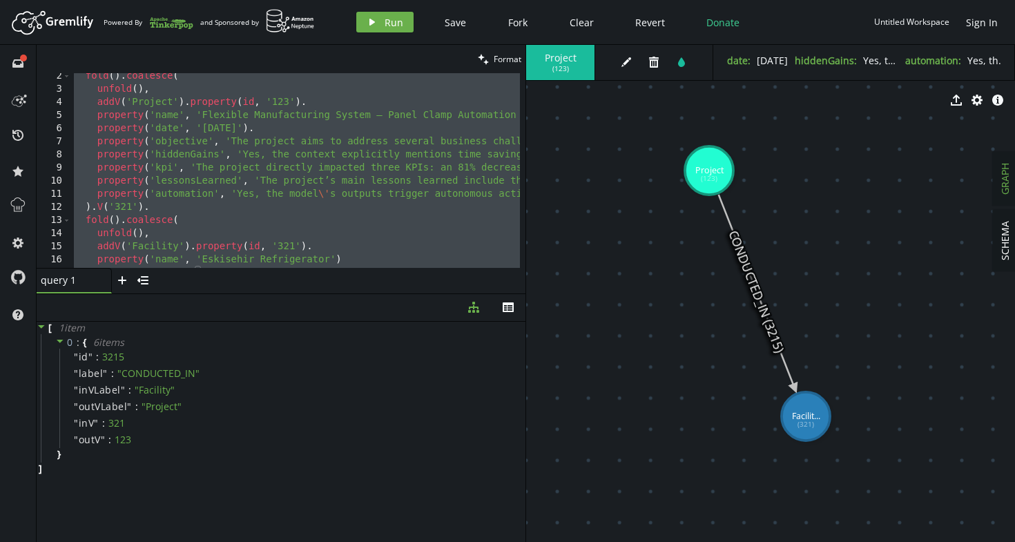
type textarea ").V('321')."
